Goal: Check status: Check status

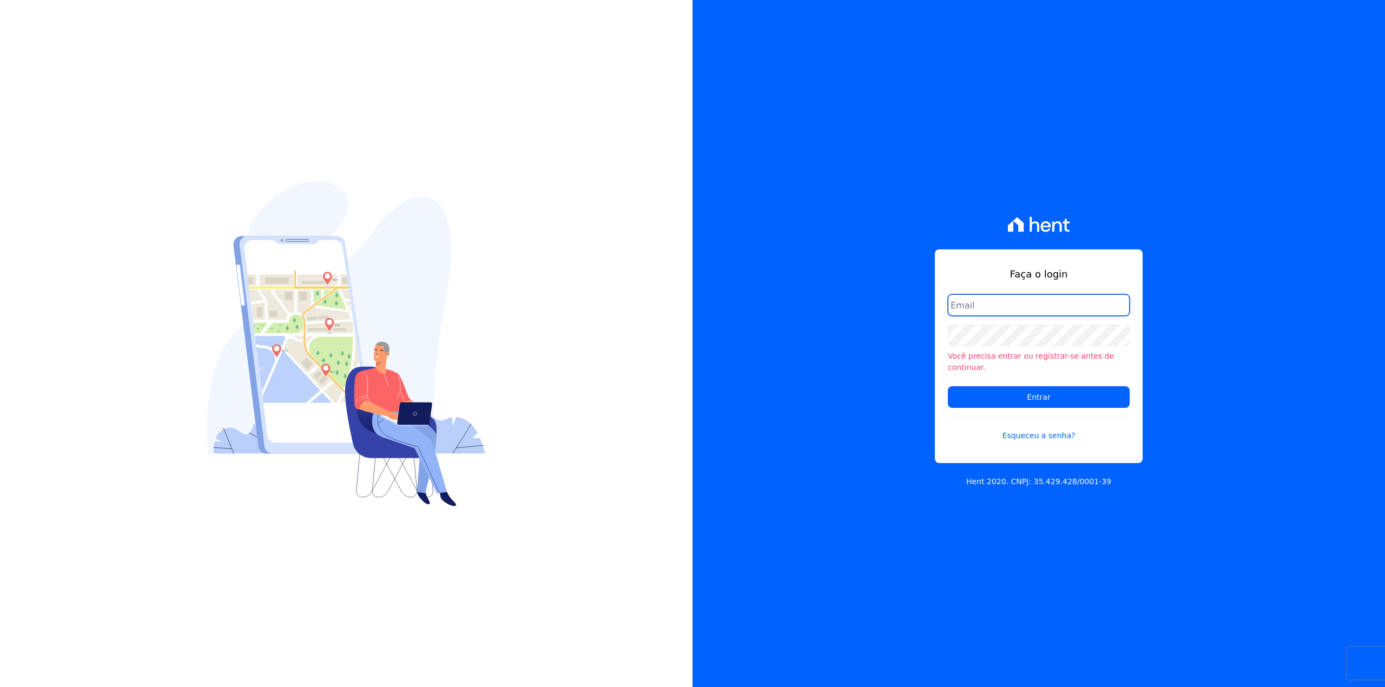
type input "[EMAIL_ADDRESS][DOMAIN_NAME]"
click at [1007, 313] on input "[EMAIL_ADDRESS][DOMAIN_NAME]" at bounding box center [1039, 305] width 182 height 22
click at [984, 392] on input "Entrar" at bounding box center [1039, 397] width 182 height 22
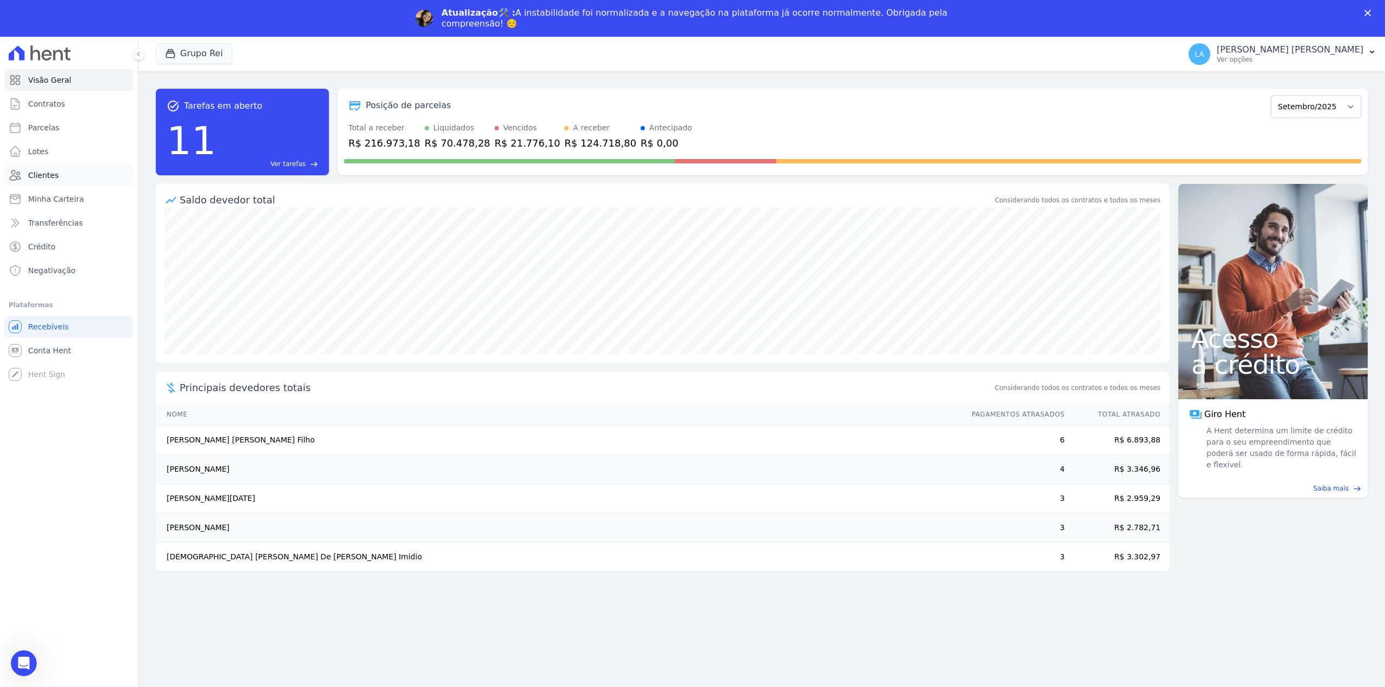
click at [40, 176] on span "Clientes" at bounding box center [43, 175] width 30 height 11
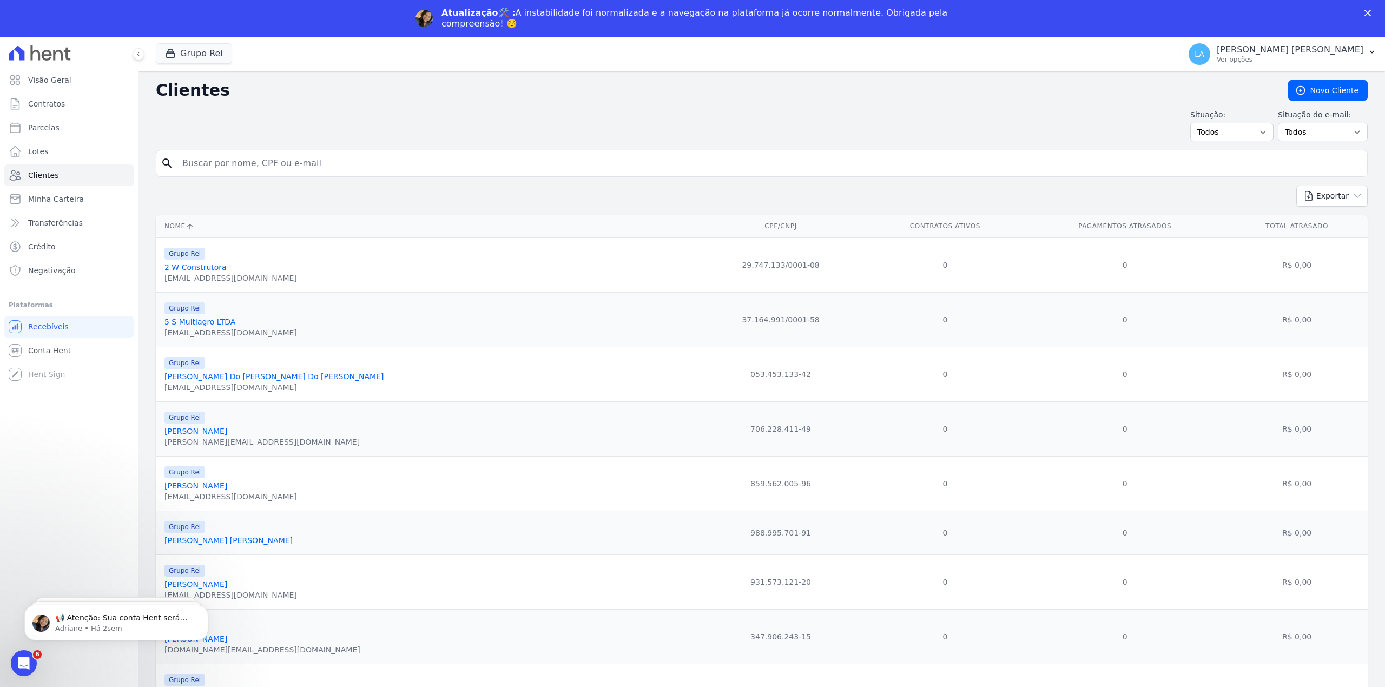
click at [329, 167] on input "search" at bounding box center [769, 164] width 1187 height 22
paste input "345.204.061-53"
type input "345.204.061-53"
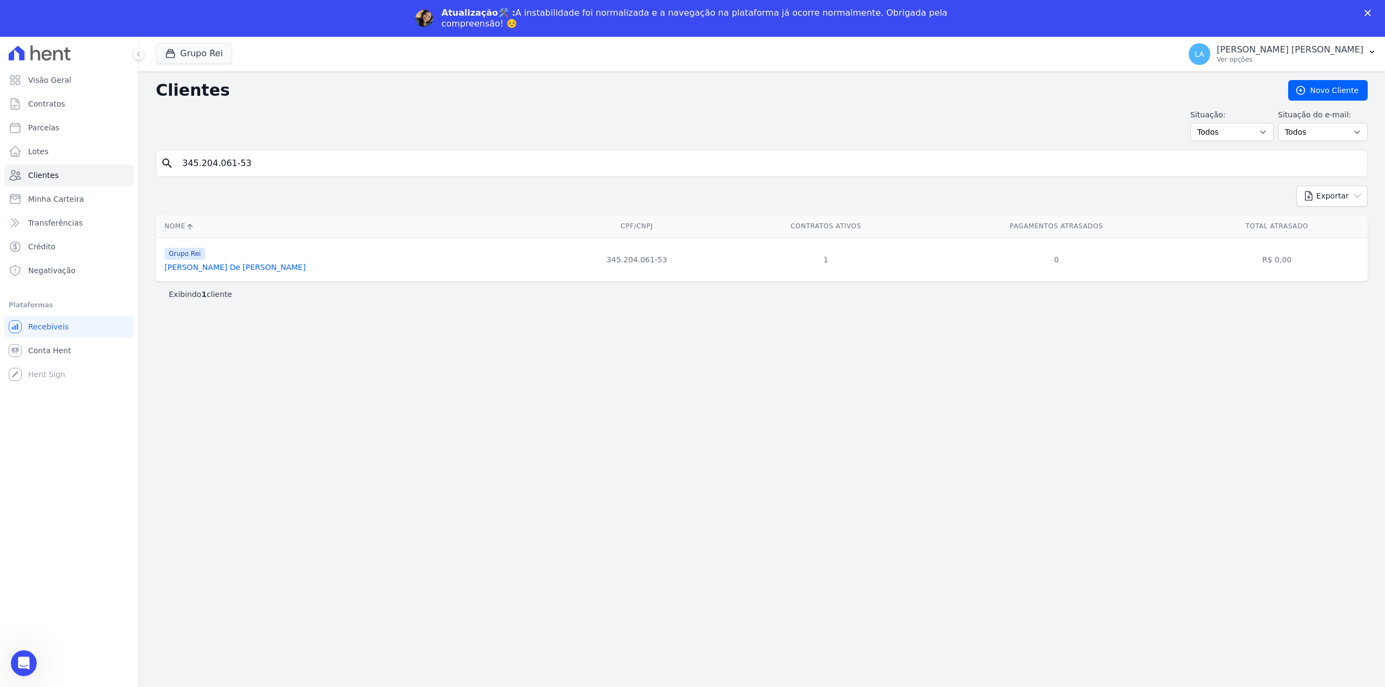
click at [239, 268] on link "[PERSON_NAME] De [PERSON_NAME]" at bounding box center [234, 267] width 141 height 9
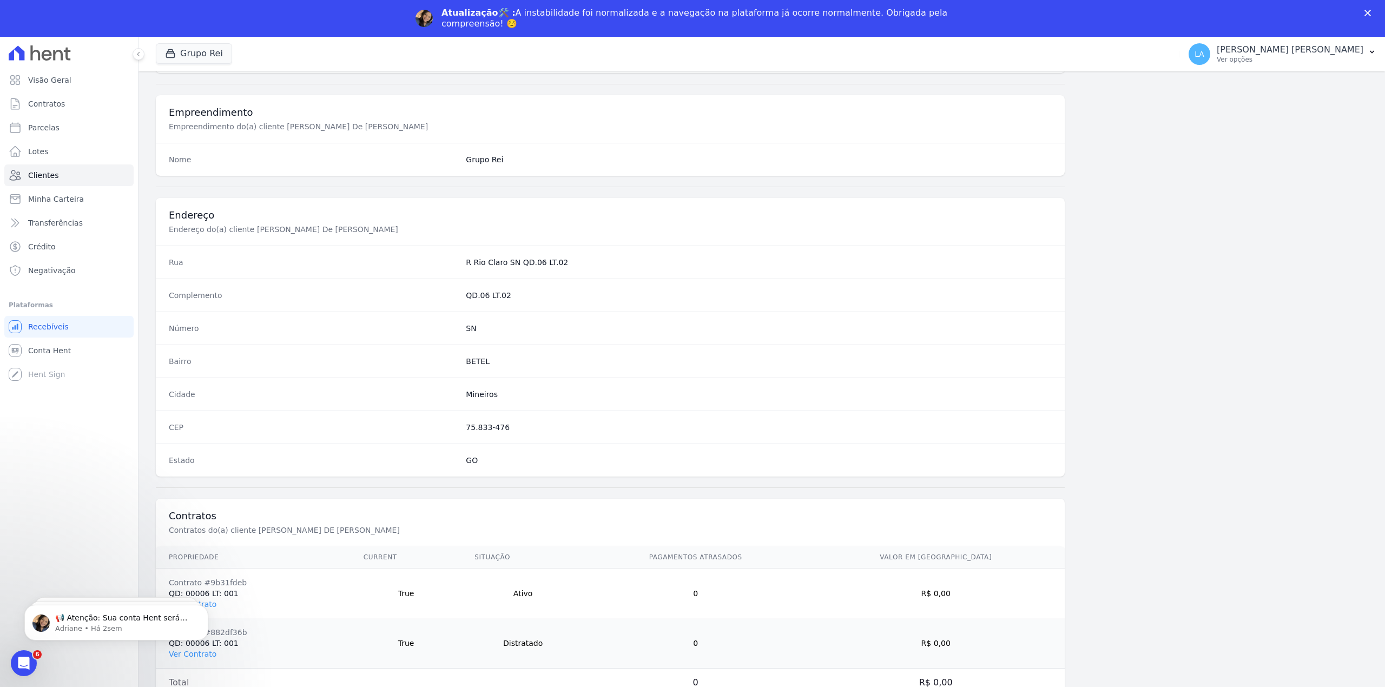
click at [196, 651] on body "📢 Atenção: Sua conta Hent será migrada para a Conta Arke! Estamos trazendo para…" at bounding box center [116, 619] width 208 height 67
click at [199, 653] on html "📢 Atenção: Sua conta Hent será migrada para a Conta Arke! Estamos trazendo para…" at bounding box center [116, 620] width 216 height 76
click at [190, 655] on html "📢 Atenção: Sua conta Hent será migrada para a Conta Arke! Estamos trazendo para…" at bounding box center [116, 620] width 216 height 76
click at [208, 609] on button "Dismiss notification" at bounding box center [205, 608] width 14 height 14
click at [208, 612] on div "Atenção! Temos um novo horário de atendimento 😊 Pensando em melhorar ainda mais…" at bounding box center [116, 572] width 199 height 135
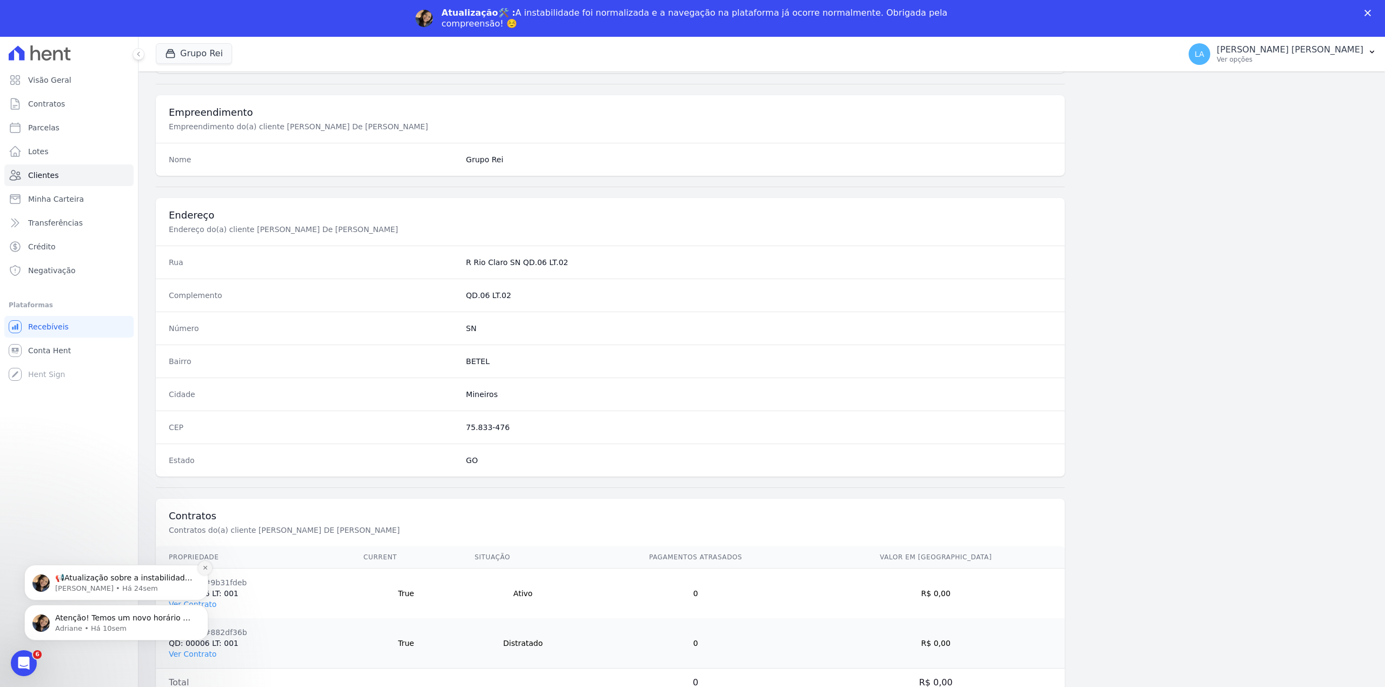
click at [202, 565] on icon "Dismiss notification" at bounding box center [205, 568] width 6 height 6
click at [206, 610] on icon "Dismiss notification" at bounding box center [205, 608] width 4 height 4
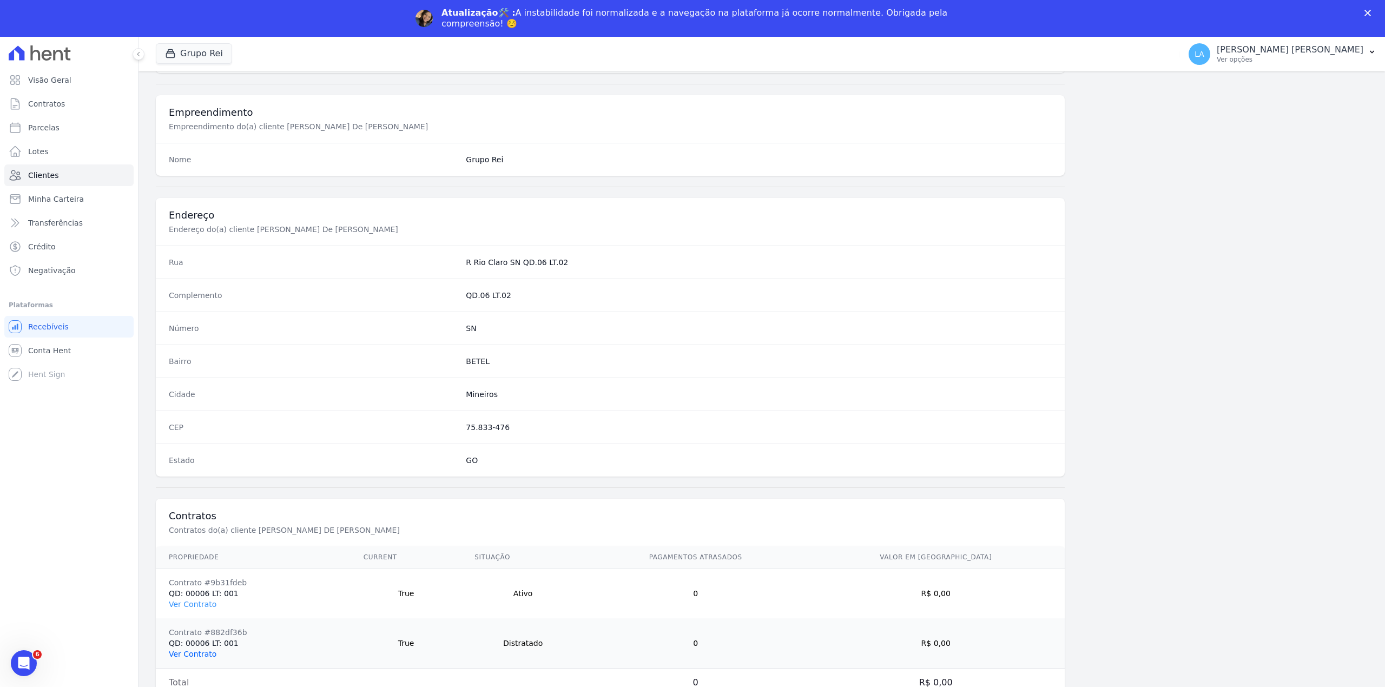
click at [191, 652] on link "Ver Contrato" at bounding box center [193, 654] width 48 height 9
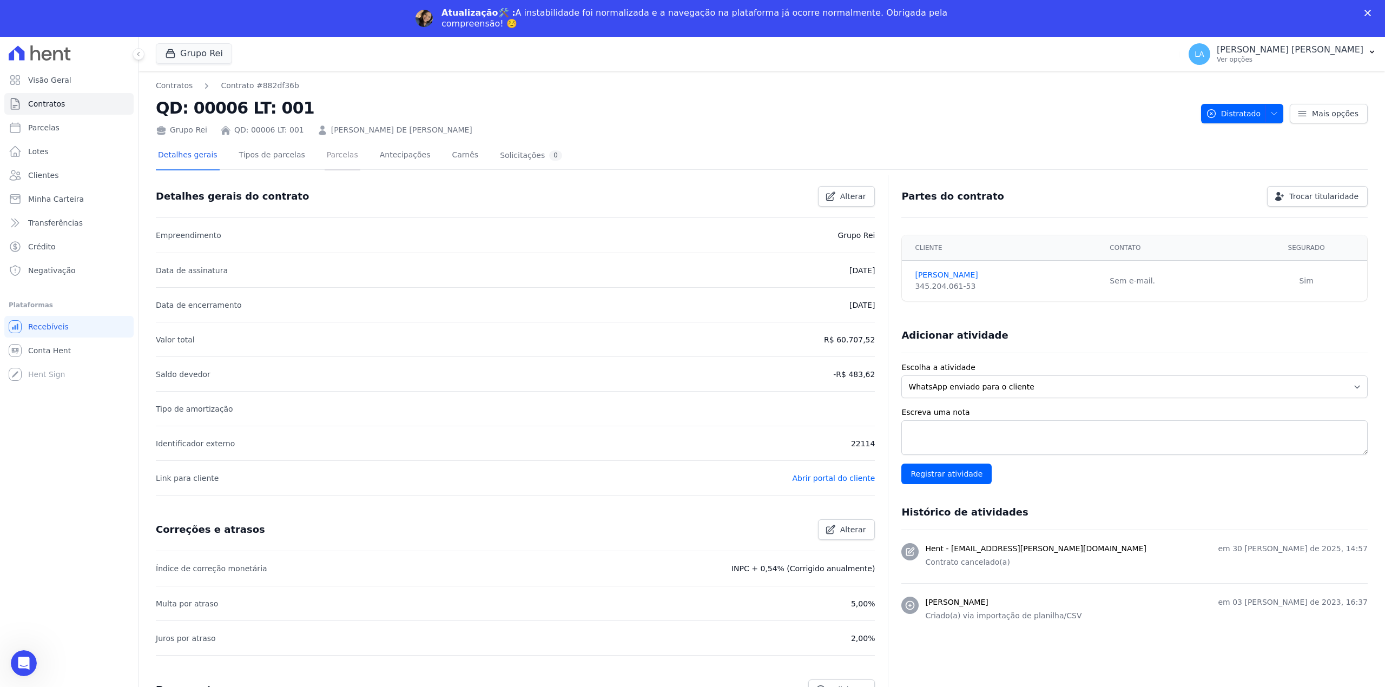
click at [332, 150] on link "Parcelas" at bounding box center [343, 156] width 36 height 29
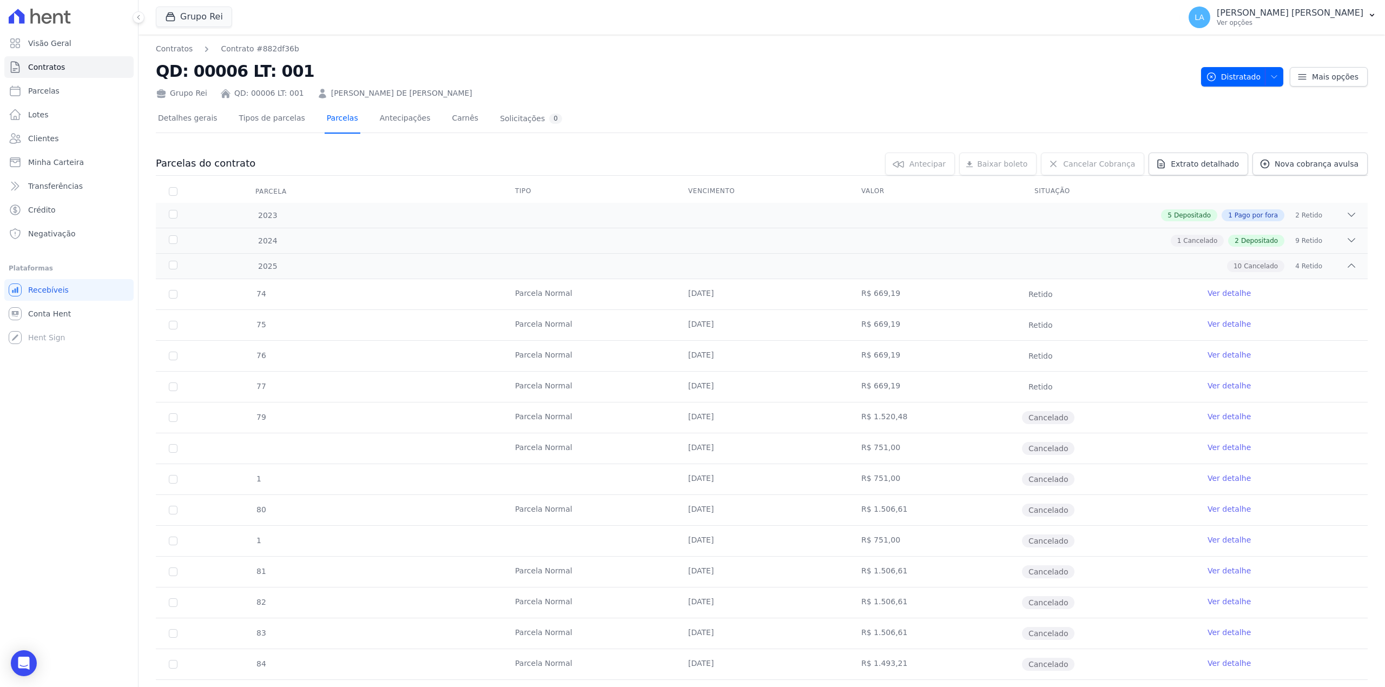
click at [338, 122] on link "Parcelas" at bounding box center [343, 119] width 36 height 29
click at [393, 213] on div "5 Depositado 1 Pago por fora 2 Retido" at bounding box center [821, 215] width 1070 height 12
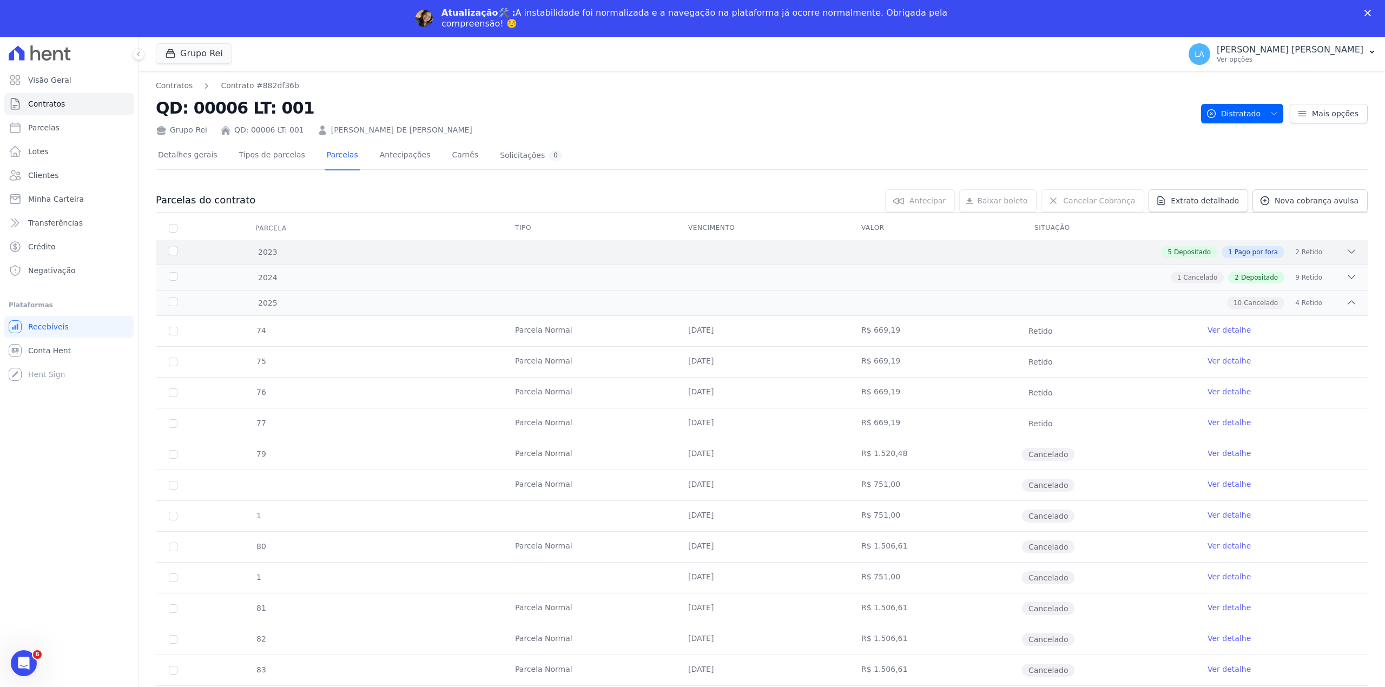
click at [606, 244] on div "2023 5 Depositado 1 Pago por fora 2 Retido" at bounding box center [762, 252] width 1212 height 25
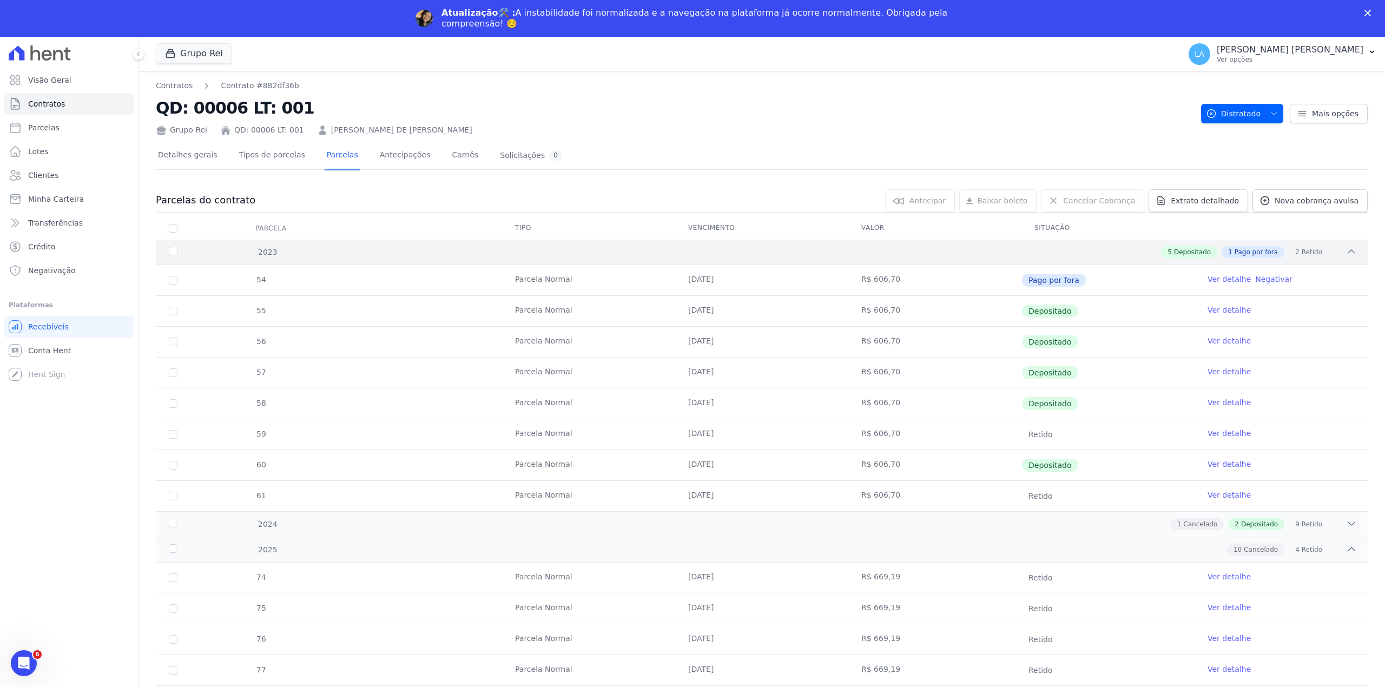
click at [293, 246] on div "5 Depositado 1 Pago por fora 2 Retido" at bounding box center [821, 252] width 1070 height 12
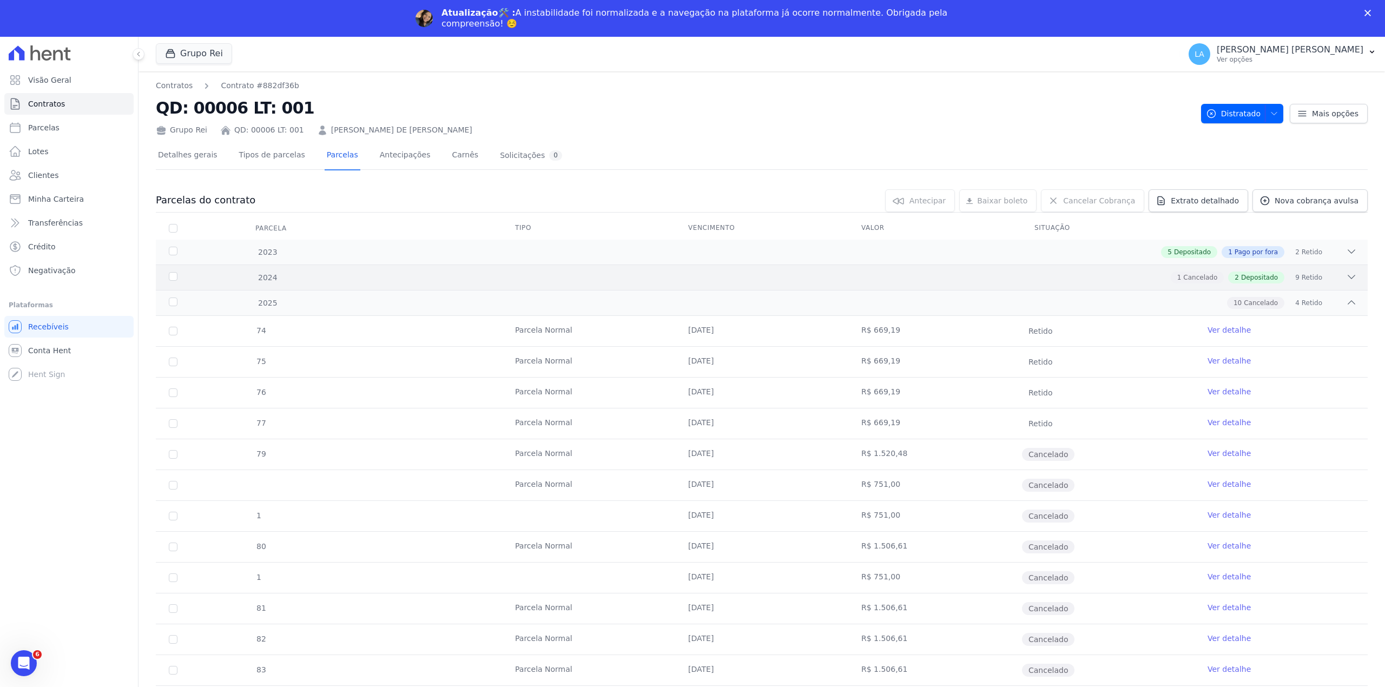
click at [306, 277] on div "1 Cancelado 2 Depositado 9 Retido" at bounding box center [821, 278] width 1070 height 12
